Goal: Task Accomplishment & Management: Use online tool/utility

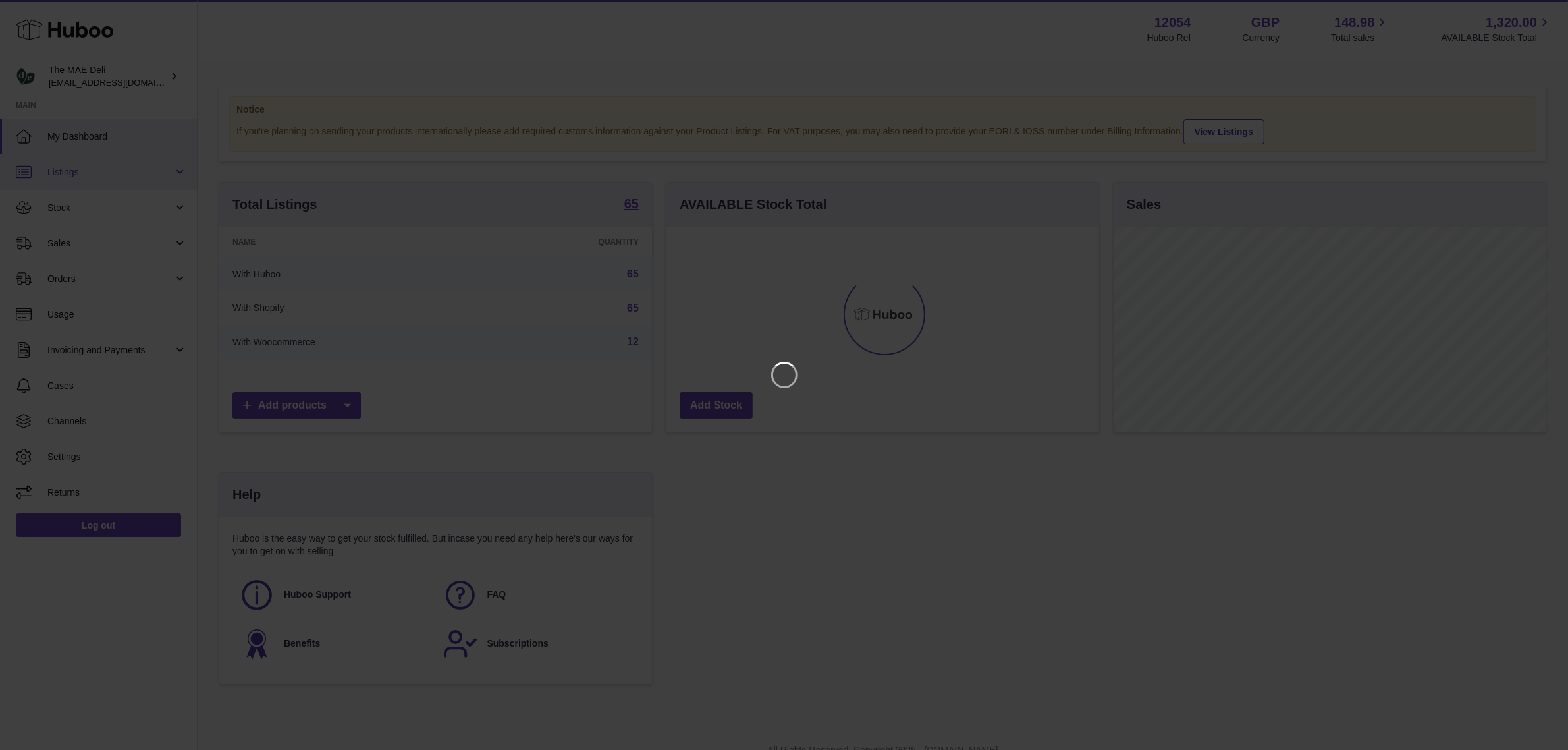
scroll to position [205, 436]
click at [1546, 7] on icon "Close" at bounding box center [1547, 11] width 16 height 16
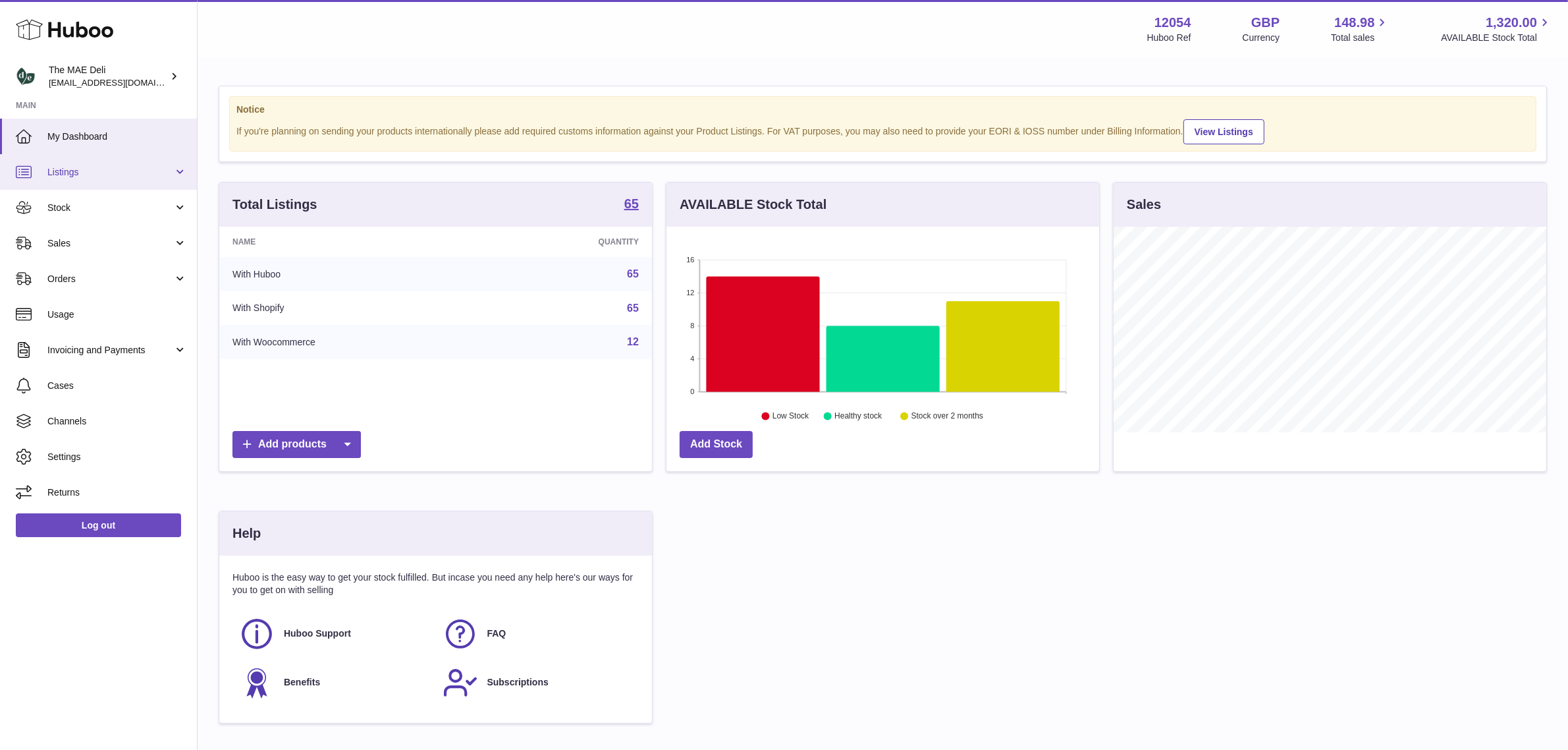
click at [70, 179] on link "Listings" at bounding box center [98, 171] width 197 height 35
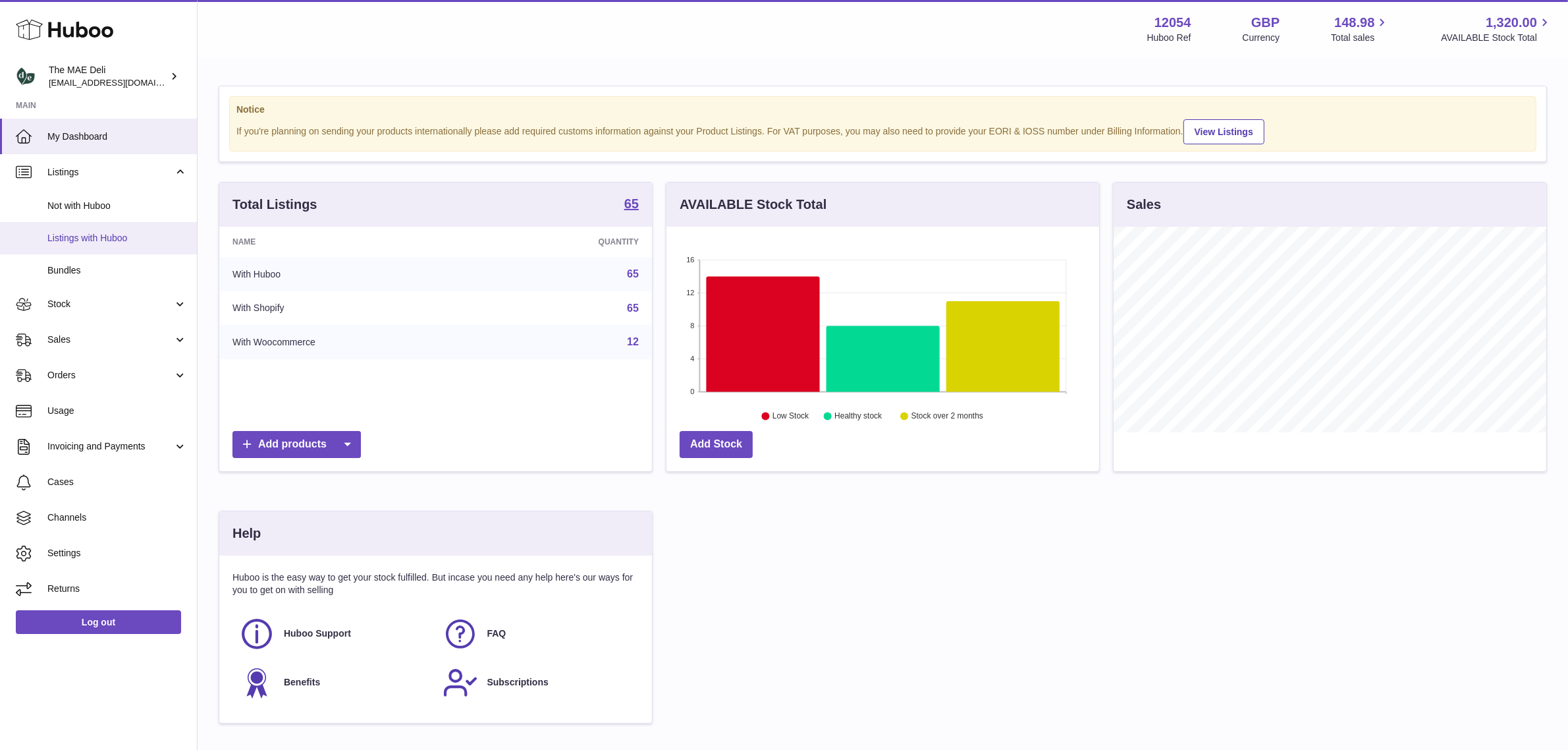
click at [110, 234] on span "Listings with Huboo" at bounding box center [117, 238] width 140 height 12
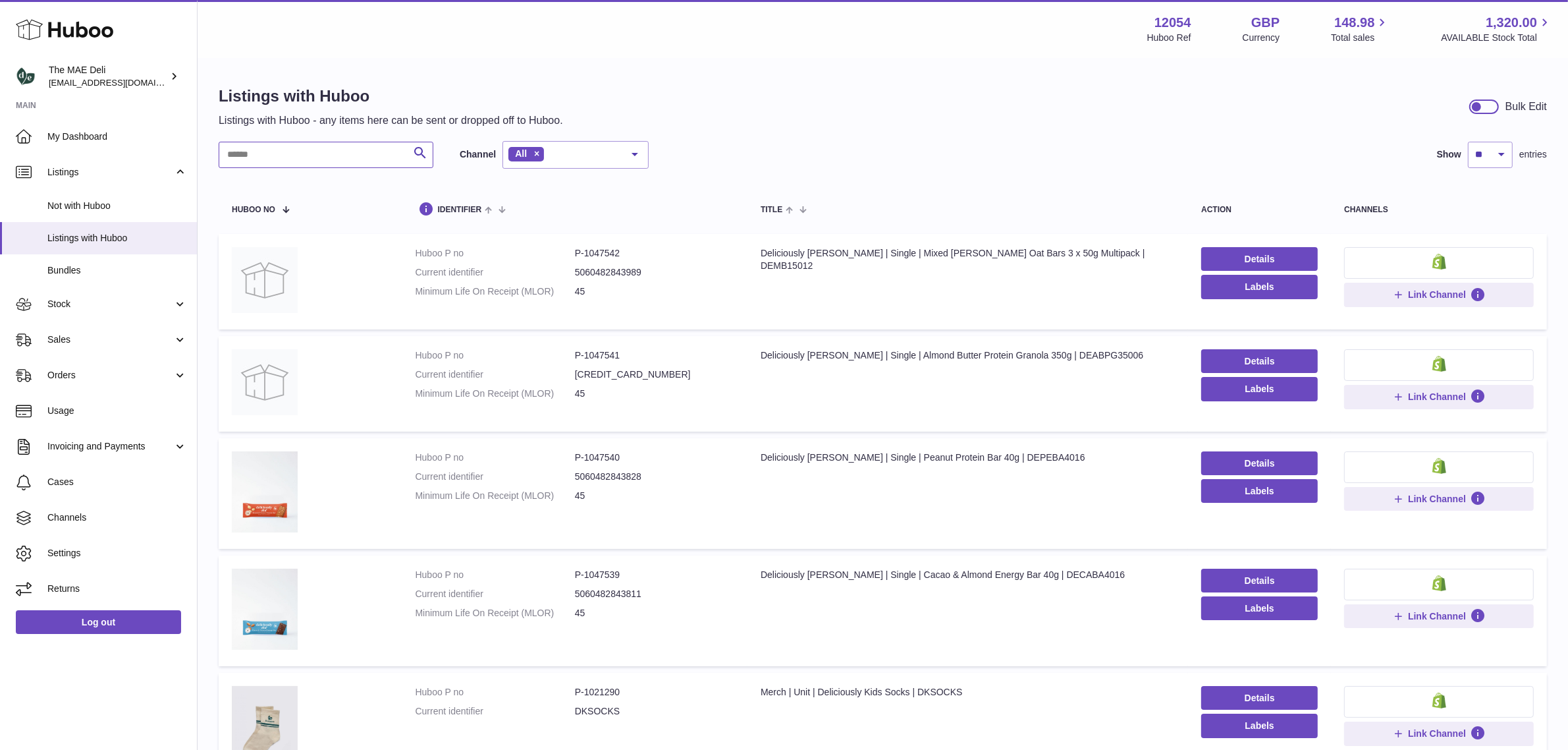
click at [309, 155] on input "text" at bounding box center [326, 155] width 215 height 27
type input "**********"
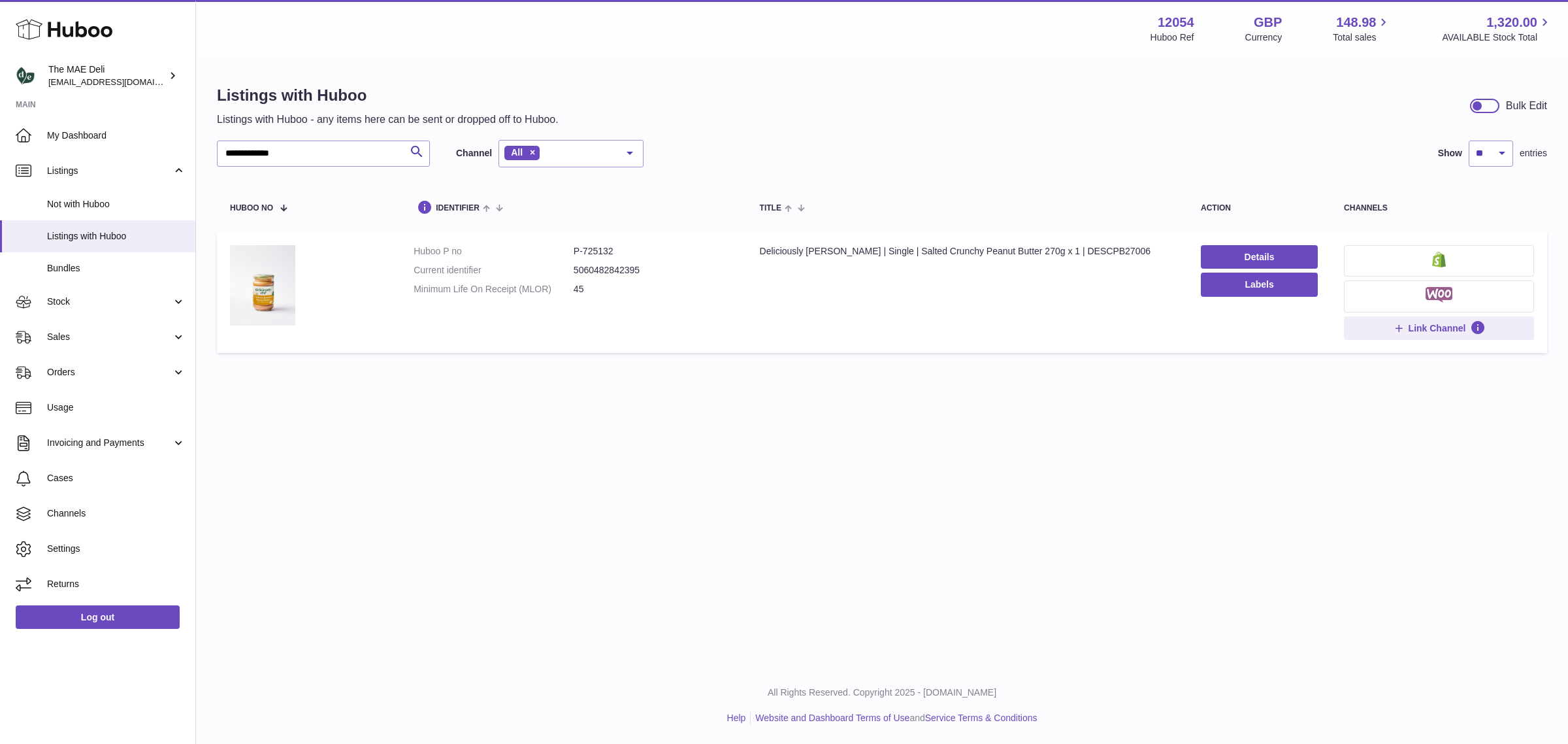
click at [599, 252] on dd "P-725132" at bounding box center [654, 252] width 160 height 12
copy dd "725132"
